Goal: Information Seeking & Learning: Learn about a topic

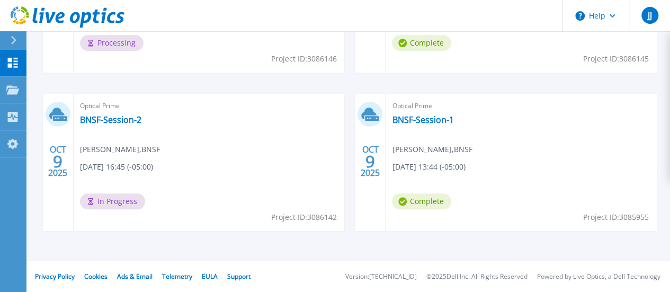
scroll to position [172, 0]
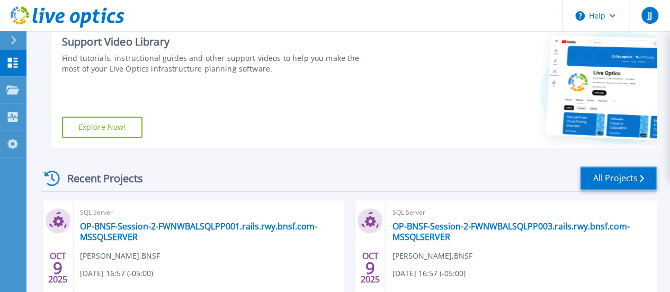
click at [604, 177] on link "All Projects" at bounding box center [618, 178] width 77 height 24
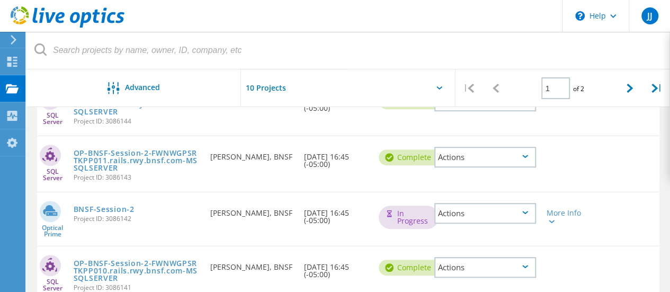
scroll to position [318, 0]
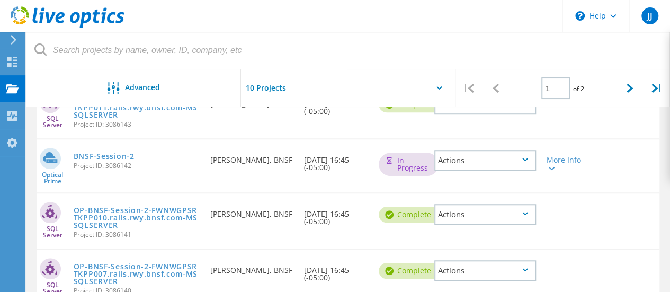
click at [470, 157] on div "Actions" at bounding box center [485, 160] width 102 height 21
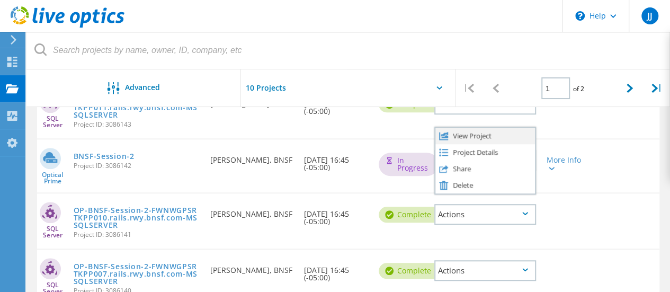
click at [469, 135] on div "View Project" at bounding box center [485, 136] width 100 height 16
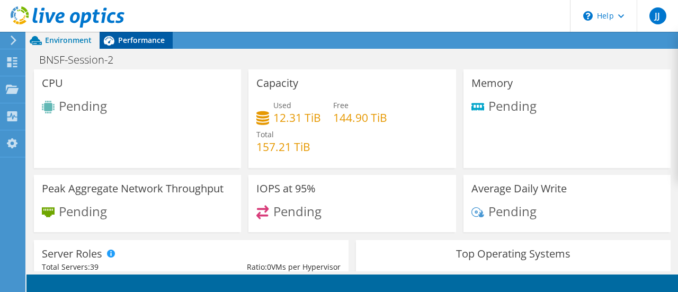
click at [137, 44] on span "Performance" at bounding box center [141, 40] width 47 height 10
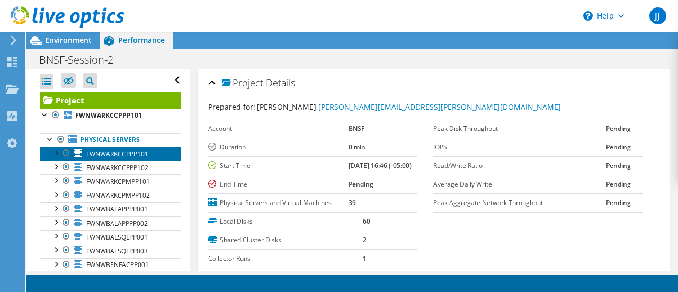
click at [117, 152] on span "FWNWARKCCPPP101" at bounding box center [117, 153] width 62 height 9
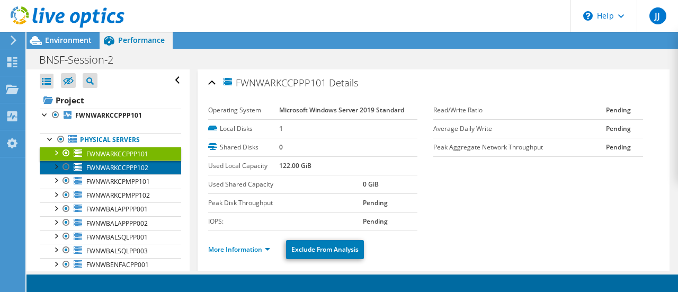
click at [101, 167] on span "FWNWARKCCPPP102" at bounding box center [117, 167] width 62 height 9
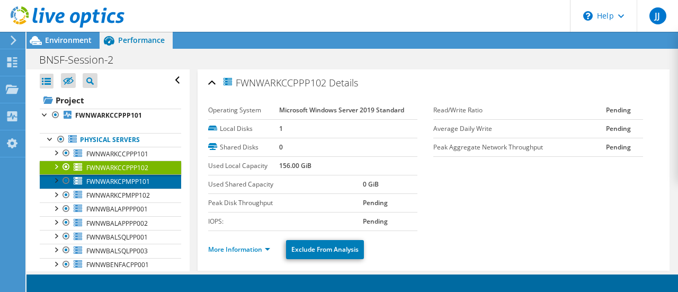
click at [109, 179] on span "FWNWARKCPMPP101" at bounding box center [118, 181] width 64 height 9
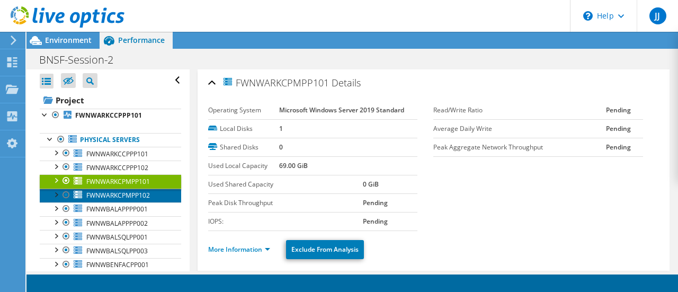
click at [102, 191] on span "FWNWARKCPMPP102" at bounding box center [118, 195] width 64 height 9
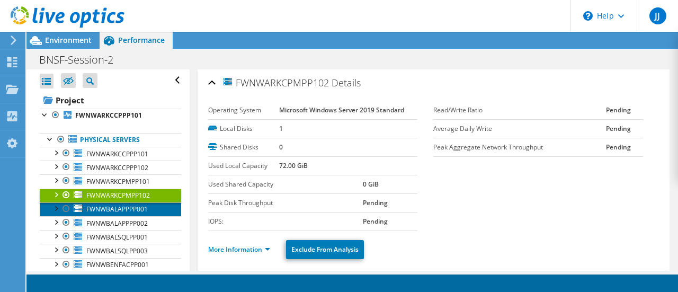
click at [107, 205] on span "FWNWBALAPPPP001" at bounding box center [116, 208] width 61 height 9
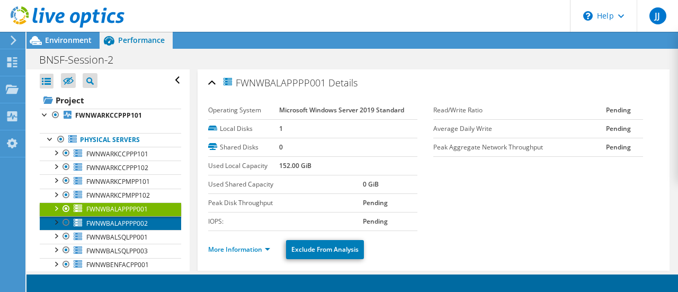
click at [105, 222] on span "FWNWBALAPPPP002" at bounding box center [116, 223] width 61 height 9
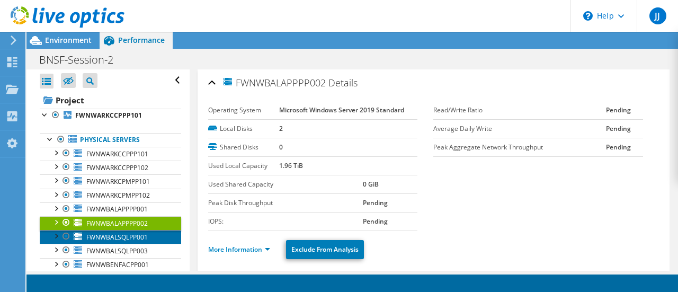
click at [102, 233] on span "FWNWBALSQLPP001" at bounding box center [116, 237] width 61 height 9
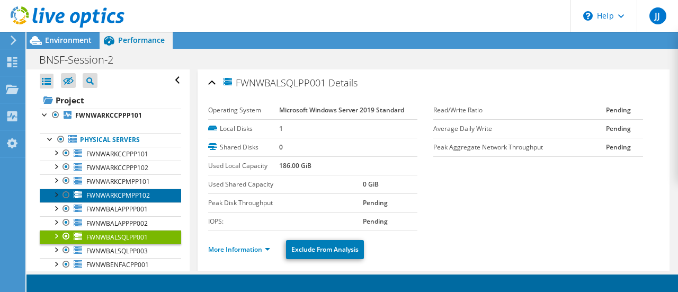
click at [109, 195] on span "FWNWARKCPMPP102" at bounding box center [118, 195] width 64 height 9
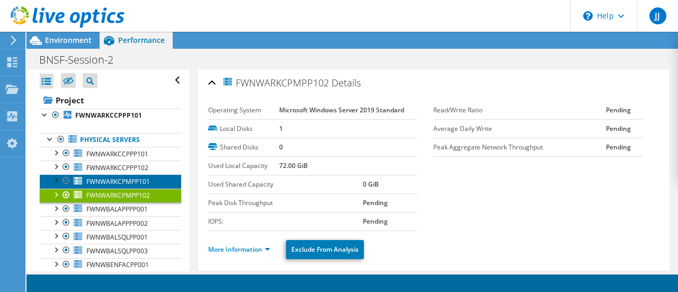
click at [110, 183] on span "FWNWARKCPMPP101" at bounding box center [118, 181] width 64 height 9
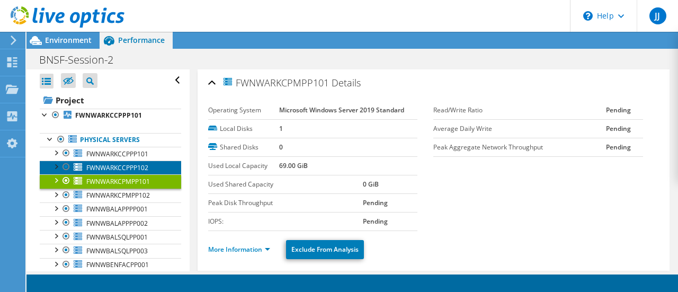
click at [108, 171] on span "FWNWARKCCPPP102" at bounding box center [117, 167] width 62 height 9
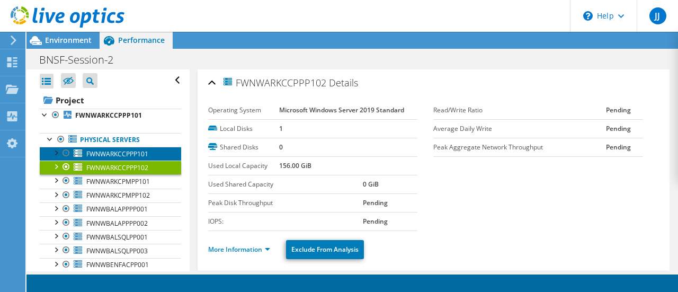
click at [106, 153] on span "FWNWARKCCPPP101" at bounding box center [117, 153] width 62 height 9
